Goal: Complete application form: Complete application form

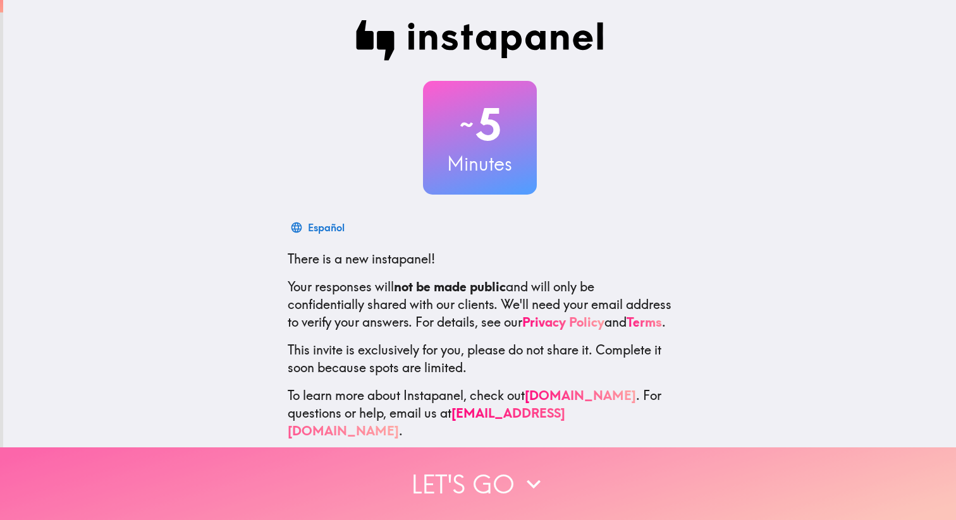
click at [507, 484] on button "Let's go" at bounding box center [478, 484] width 956 height 73
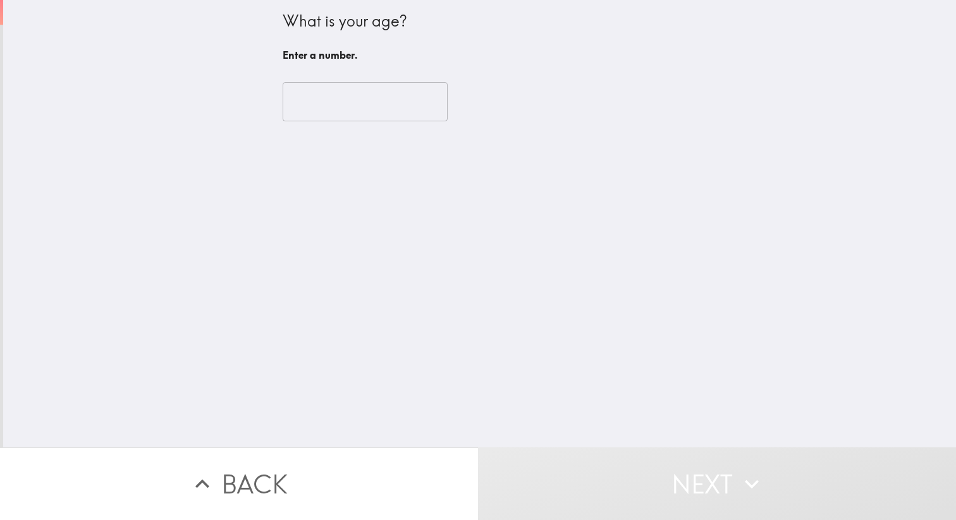
click at [348, 109] on input "number" at bounding box center [365, 101] width 165 height 39
type input "1"
click at [423, 100] on input "1" at bounding box center [365, 101] width 165 height 39
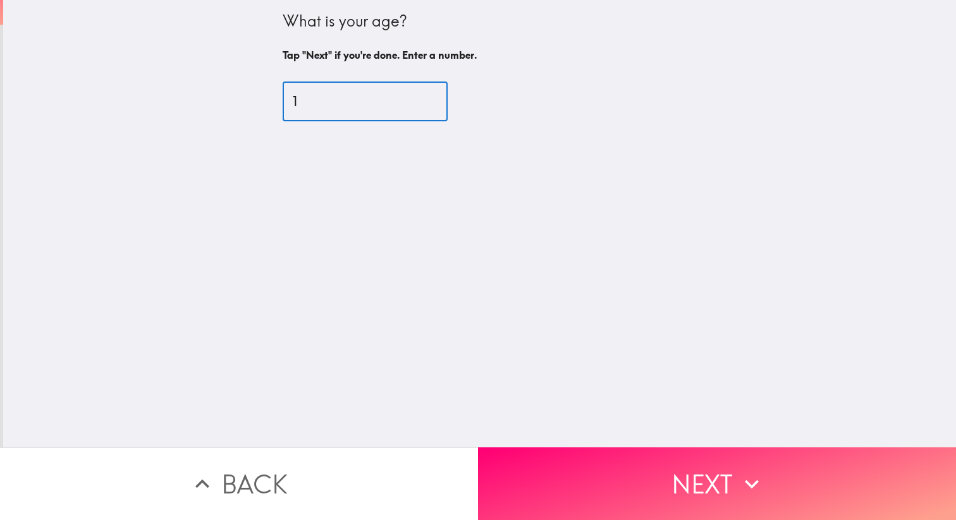
click at [367, 101] on input "1" at bounding box center [365, 101] width 165 height 39
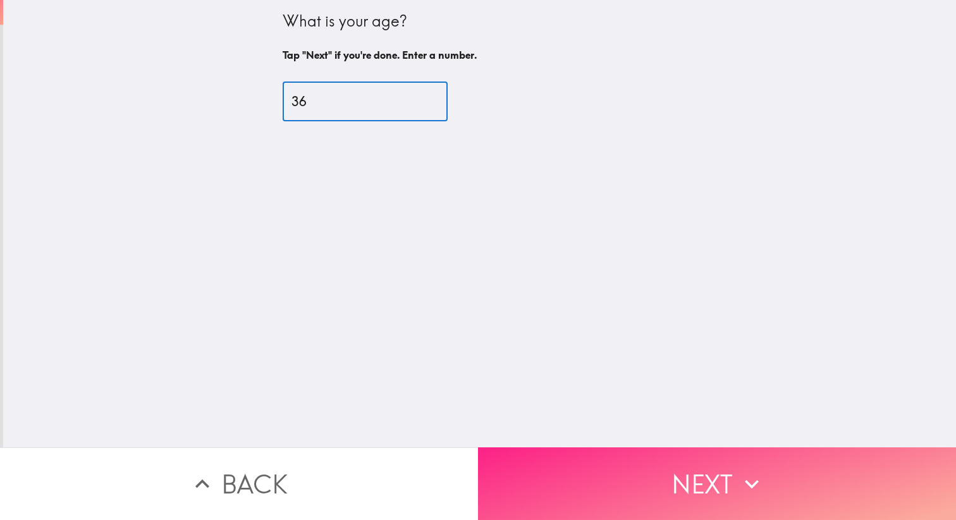
type input "36"
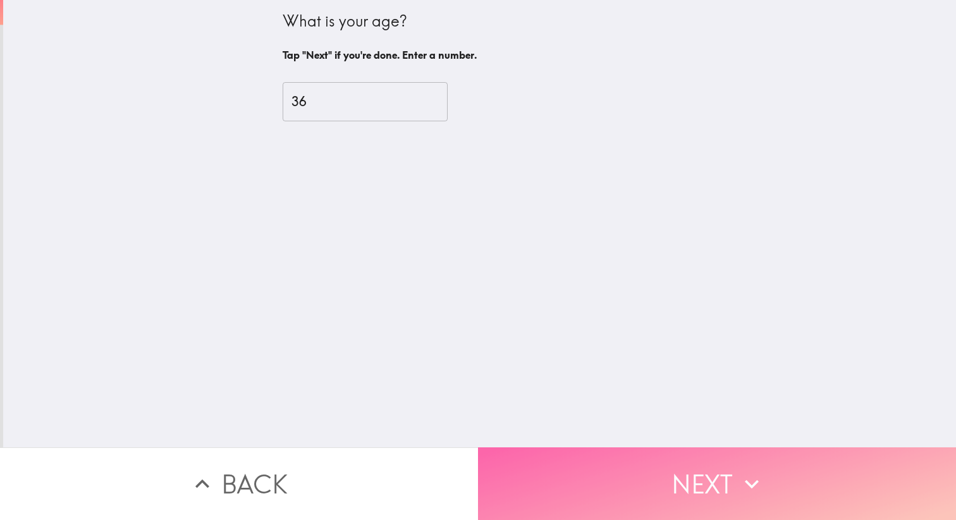
click at [693, 506] on button "Next" at bounding box center [717, 484] width 478 height 73
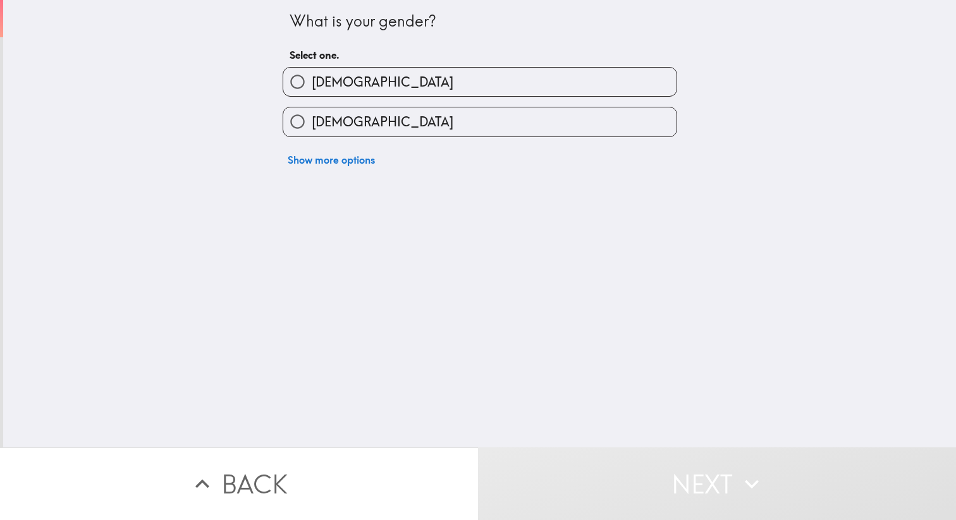
click at [658, 108] on div "[DEMOGRAPHIC_DATA]" at bounding box center [480, 122] width 394 height 30
click at [624, 121] on label "[DEMOGRAPHIC_DATA]" at bounding box center [479, 121] width 393 height 28
click at [312, 121] on input "[DEMOGRAPHIC_DATA]" at bounding box center [297, 121] width 28 height 28
radio input "true"
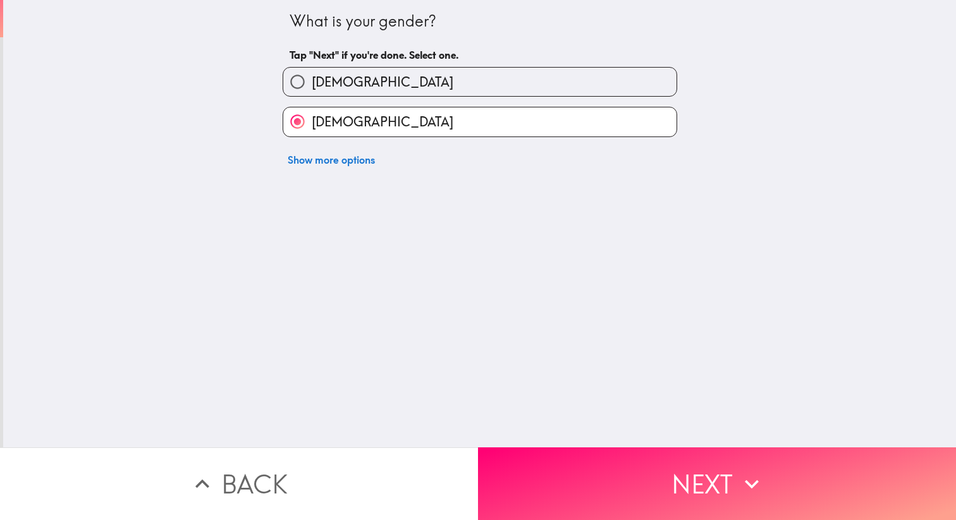
click at [681, 494] on button "Next" at bounding box center [717, 484] width 478 height 73
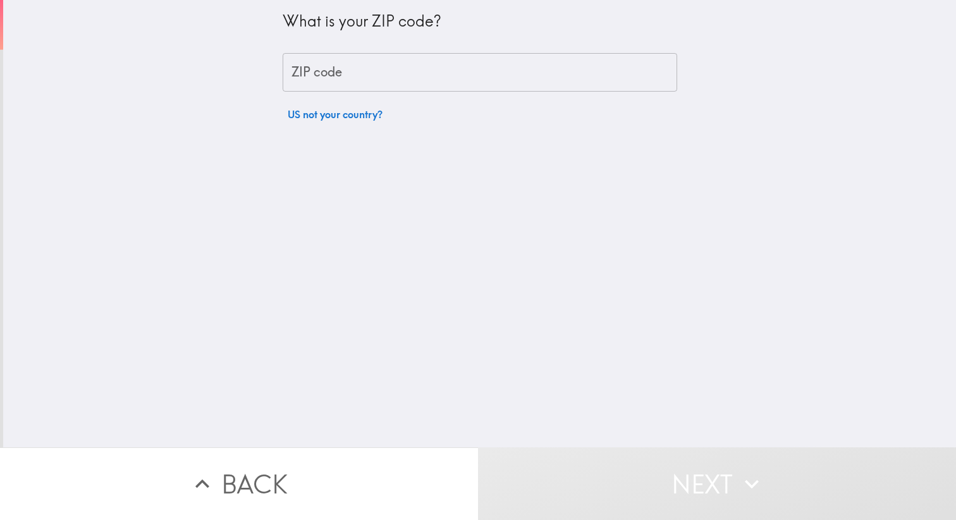
click at [338, 73] on div "ZIP code ZIP code" at bounding box center [480, 72] width 394 height 39
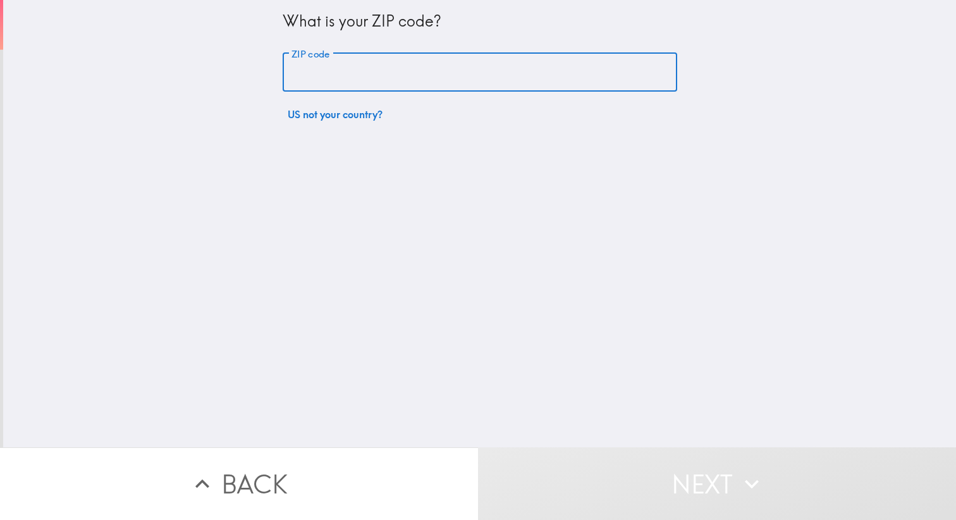
type input "20815"
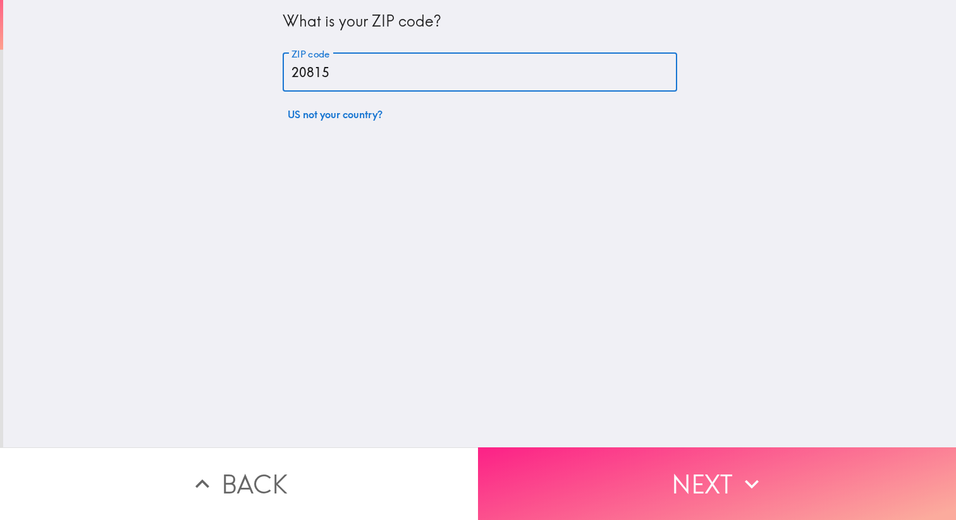
click at [649, 463] on button "Next" at bounding box center [717, 484] width 478 height 73
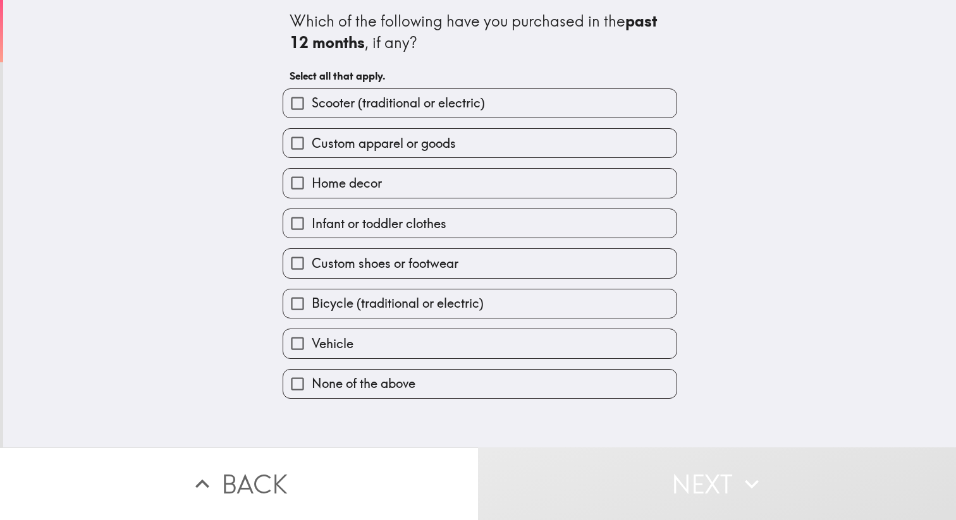
click at [481, 150] on label "Custom apparel or goods" at bounding box center [479, 143] width 393 height 28
click at [312, 150] on input "Custom apparel or goods" at bounding box center [297, 143] width 28 height 28
checkbox input "true"
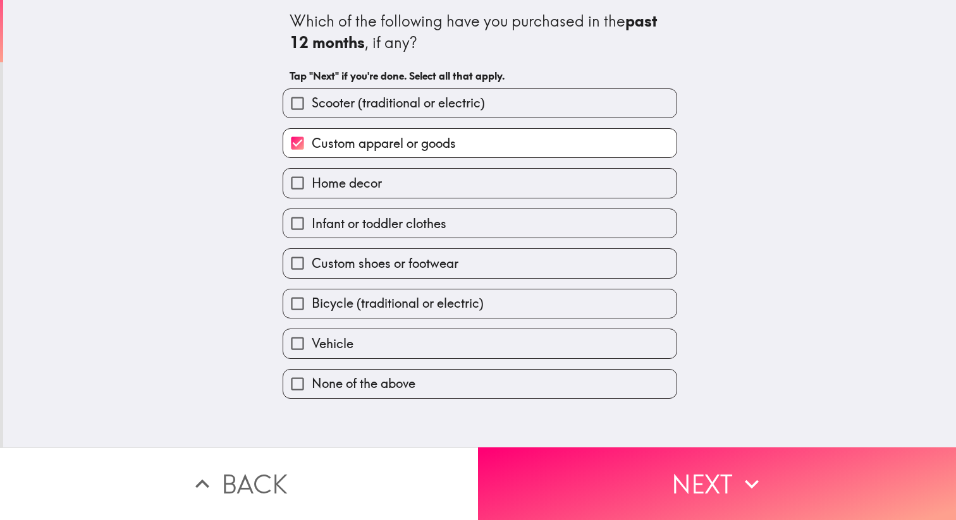
click at [462, 265] on label "Custom shoes or footwear" at bounding box center [479, 263] width 393 height 28
click at [312, 265] on input "Custom shoes or footwear" at bounding box center [297, 263] width 28 height 28
checkbox input "true"
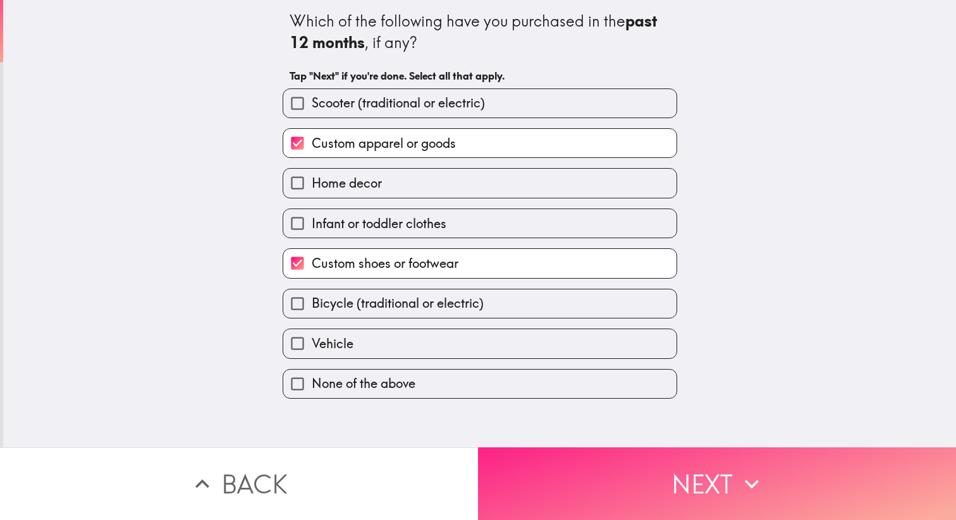
click at [655, 497] on button "Next" at bounding box center [717, 484] width 478 height 73
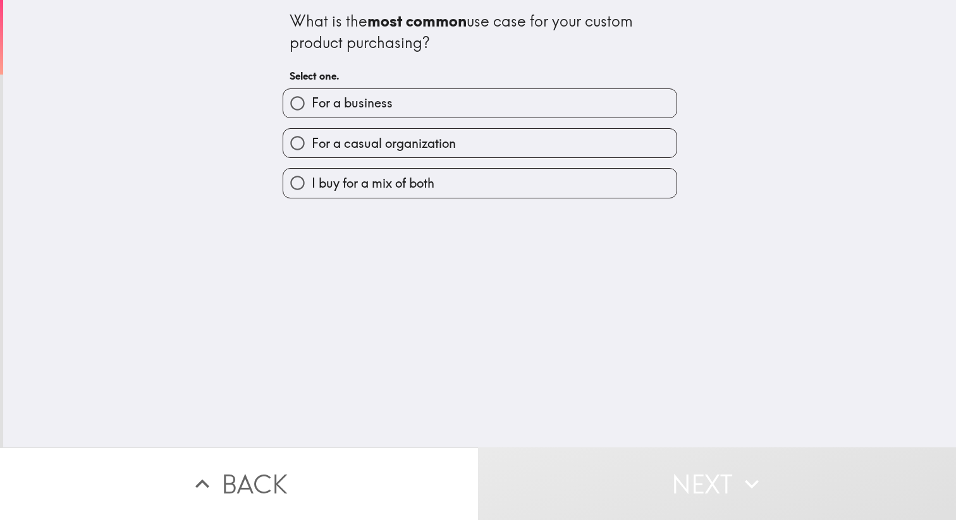
click at [434, 183] on span "I buy for a mix of both" at bounding box center [373, 183] width 123 height 18
click at [312, 183] on input "I buy for a mix of both" at bounding box center [297, 183] width 28 height 28
radio input "true"
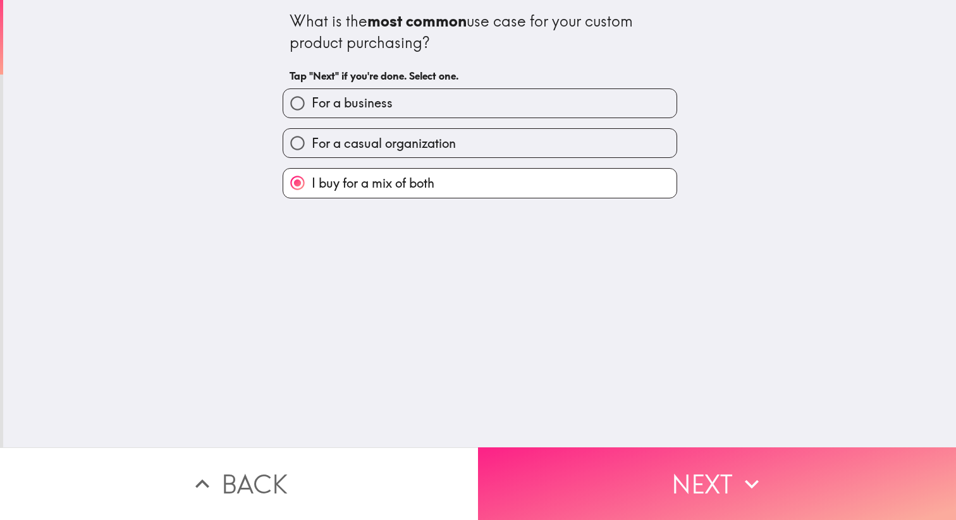
click at [616, 475] on button "Next" at bounding box center [717, 484] width 478 height 73
